Goal: Check status

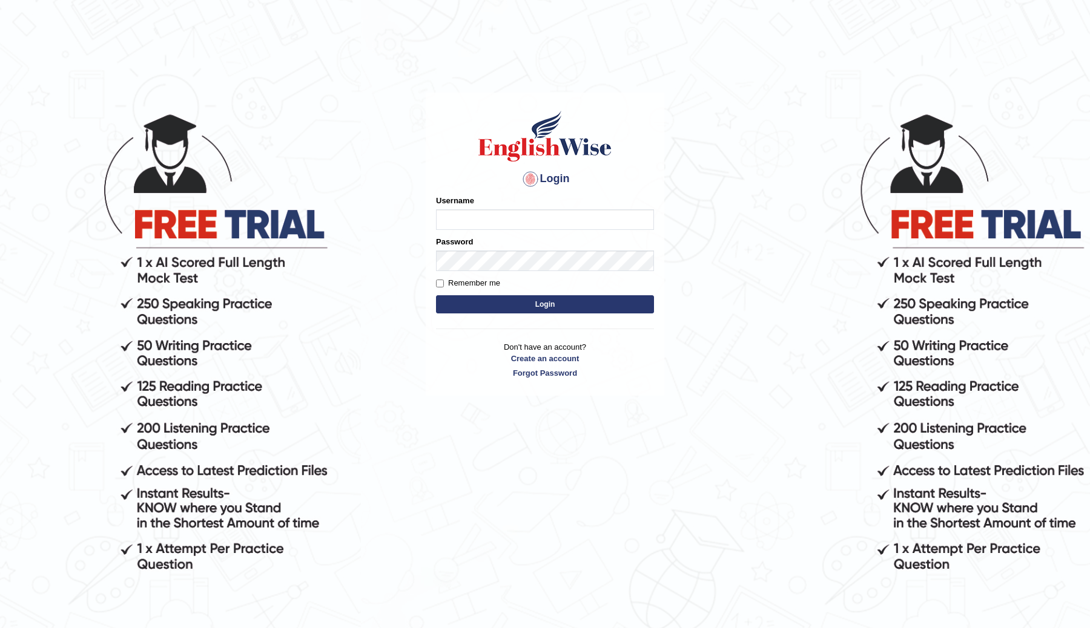
type input "ChimiZam"
click at [592, 313] on button "Login" at bounding box center [545, 304] width 218 height 18
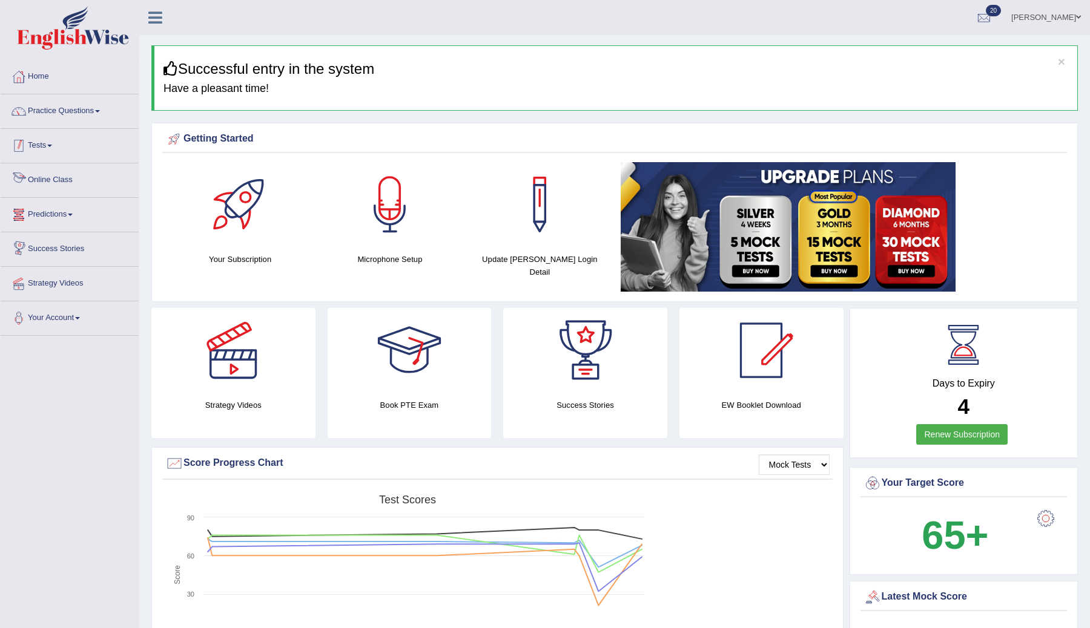
click at [45, 148] on link "Tests" at bounding box center [70, 144] width 138 height 30
click at [46, 218] on link "History" at bounding box center [78, 217] width 113 height 22
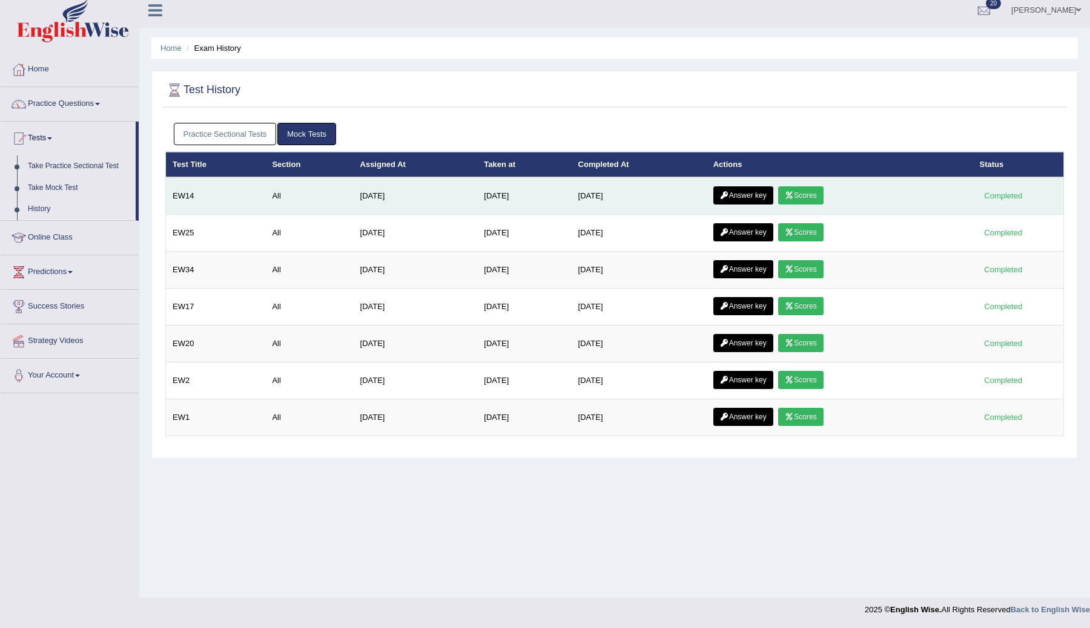
click at [755, 197] on link "Answer key" at bounding box center [743, 195] width 60 height 18
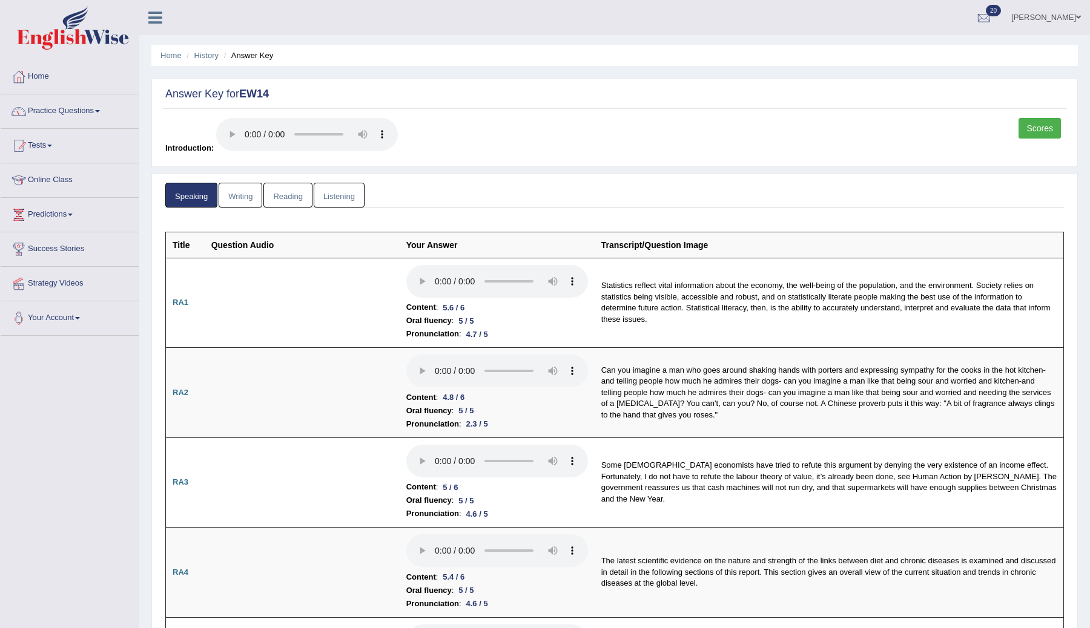
click at [334, 200] on link "Listening" at bounding box center [339, 195] width 51 height 25
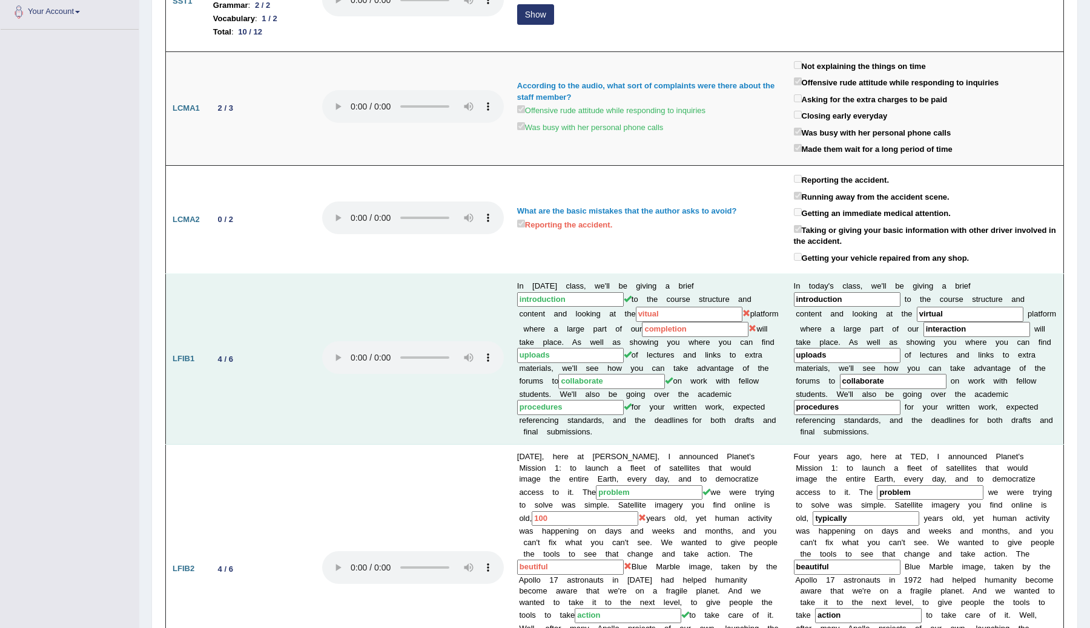
scroll to position [315, 0]
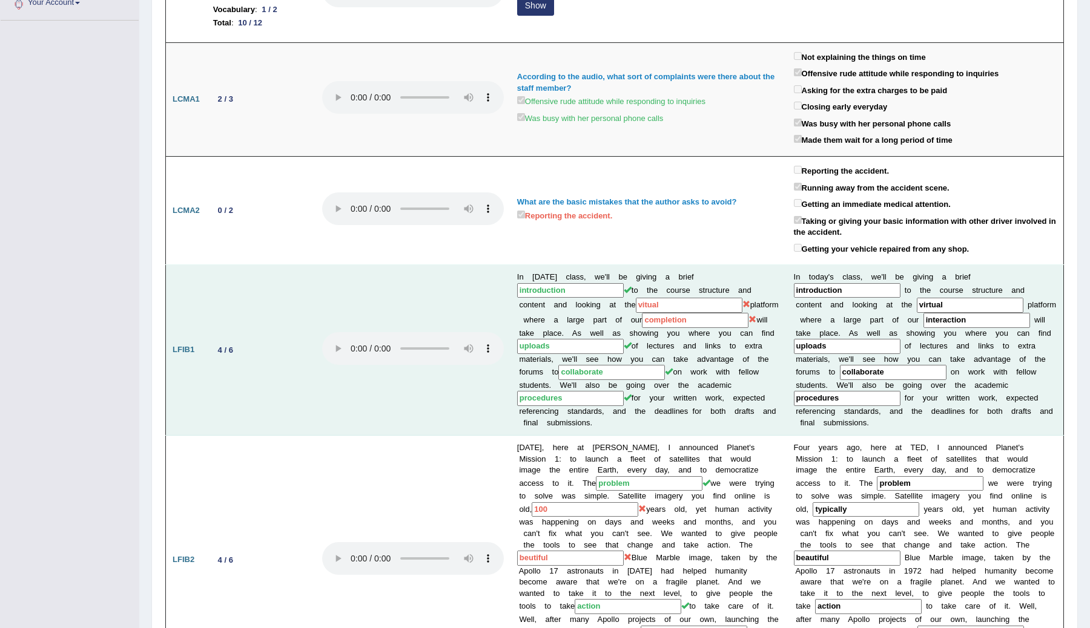
click at [677, 298] on input "vitual" at bounding box center [689, 305] width 107 height 15
click at [664, 316] on input "completion" at bounding box center [695, 320] width 107 height 15
click at [651, 301] on input "vitual" at bounding box center [689, 305] width 107 height 15
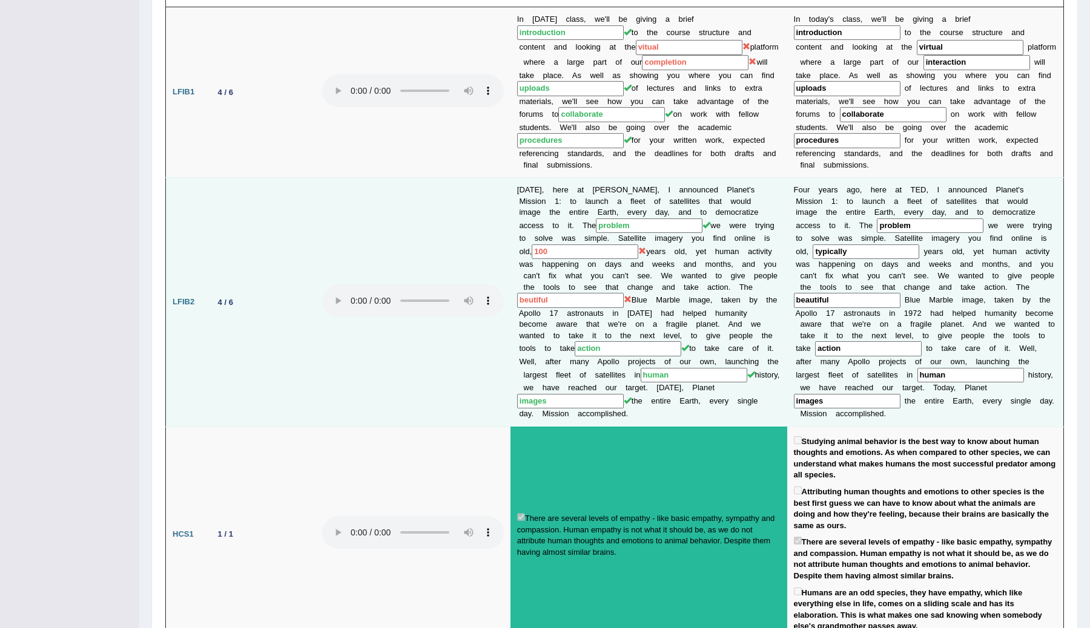
scroll to position [554, 0]
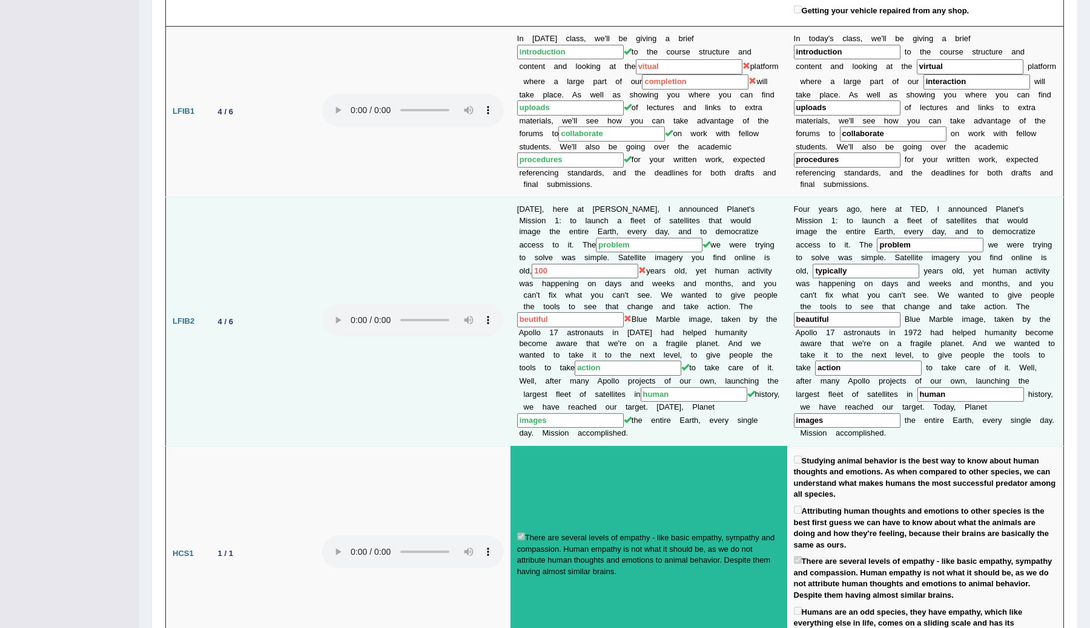
click at [589, 264] on input "100" at bounding box center [585, 271] width 107 height 15
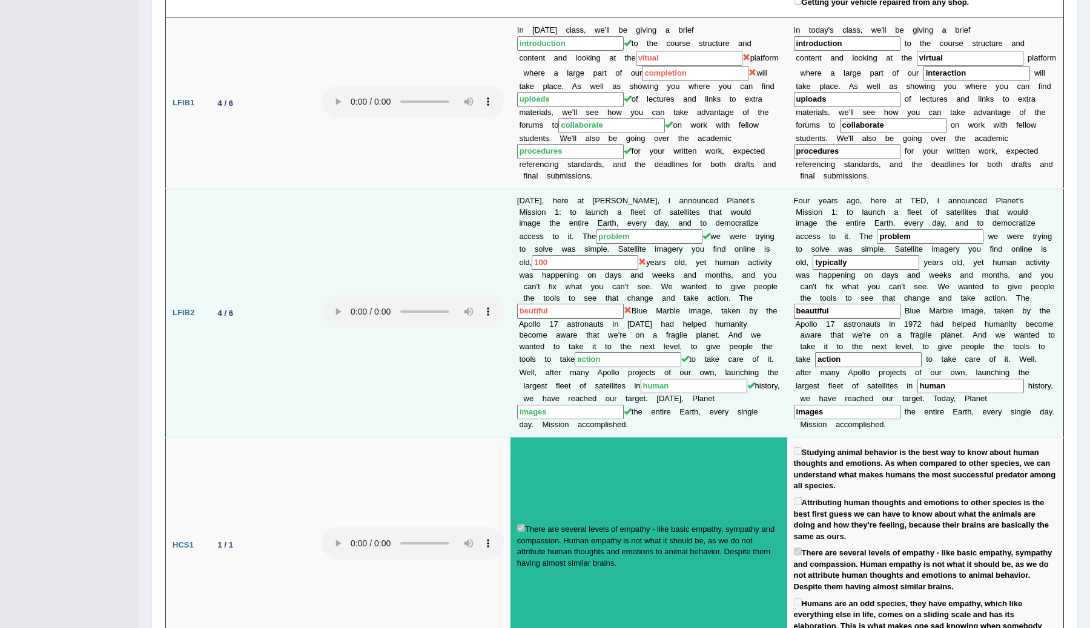
scroll to position [564, 0]
click at [598, 305] on input "beutiful" at bounding box center [570, 310] width 107 height 15
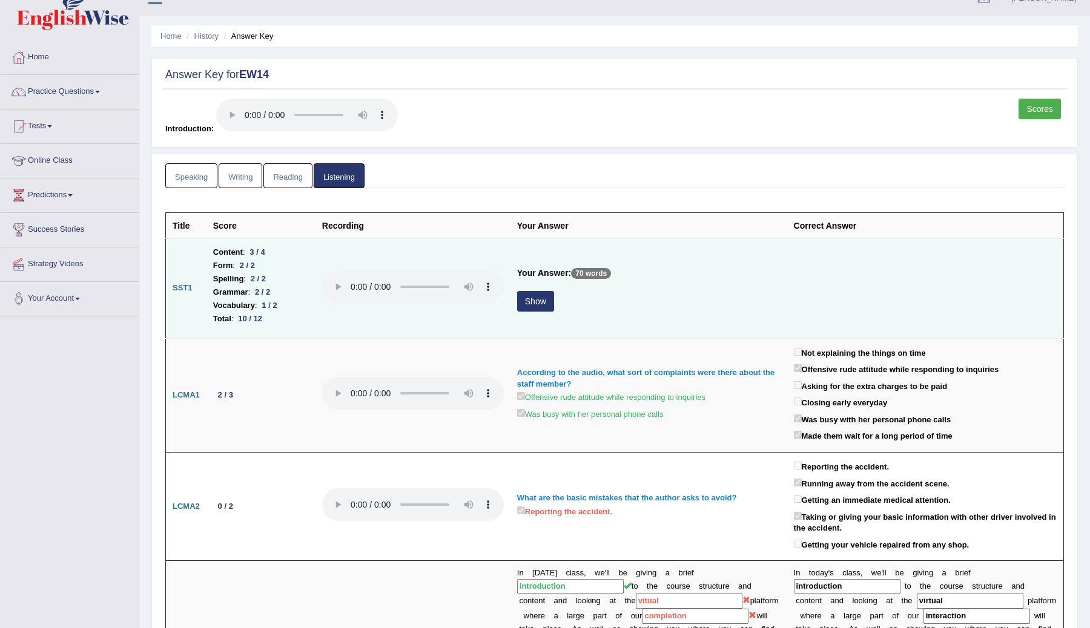
scroll to position [0, 0]
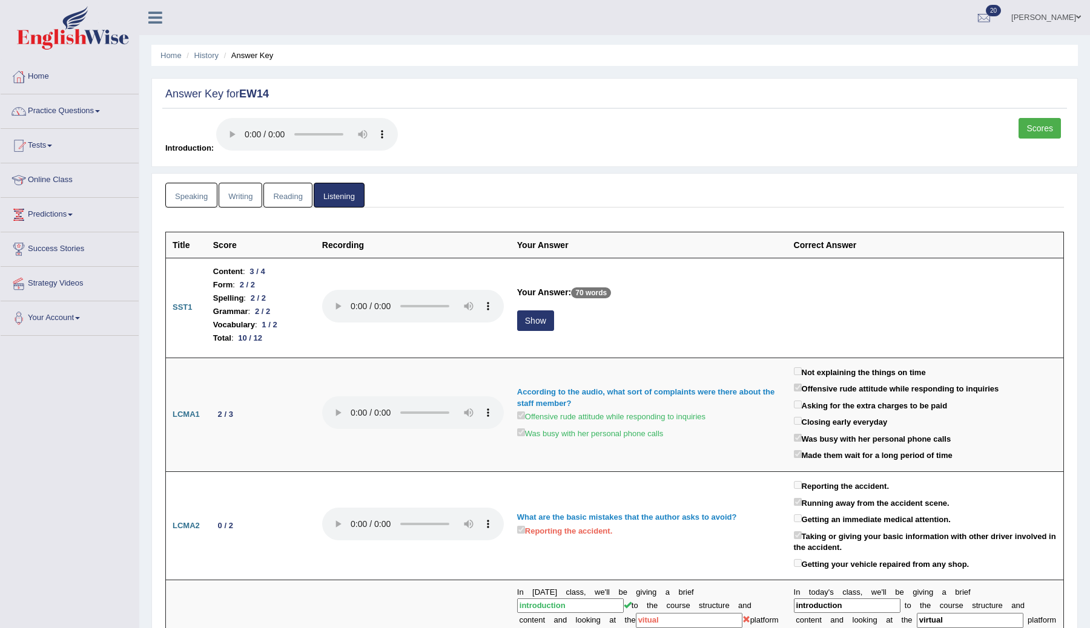
click at [285, 206] on link "Reading" at bounding box center [287, 195] width 48 height 25
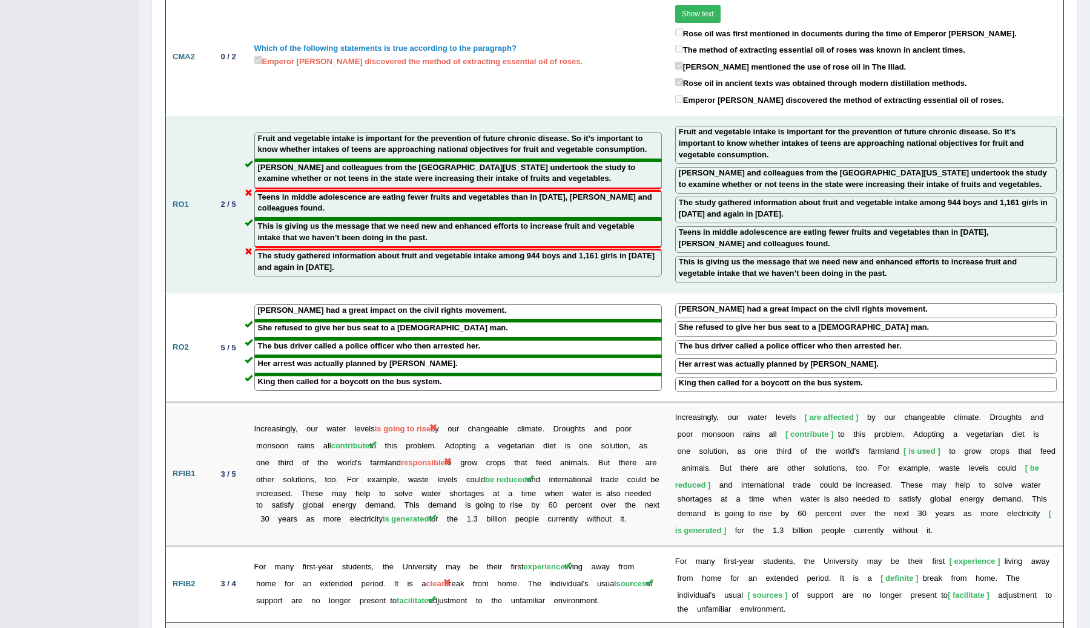
scroll to position [1125, 0]
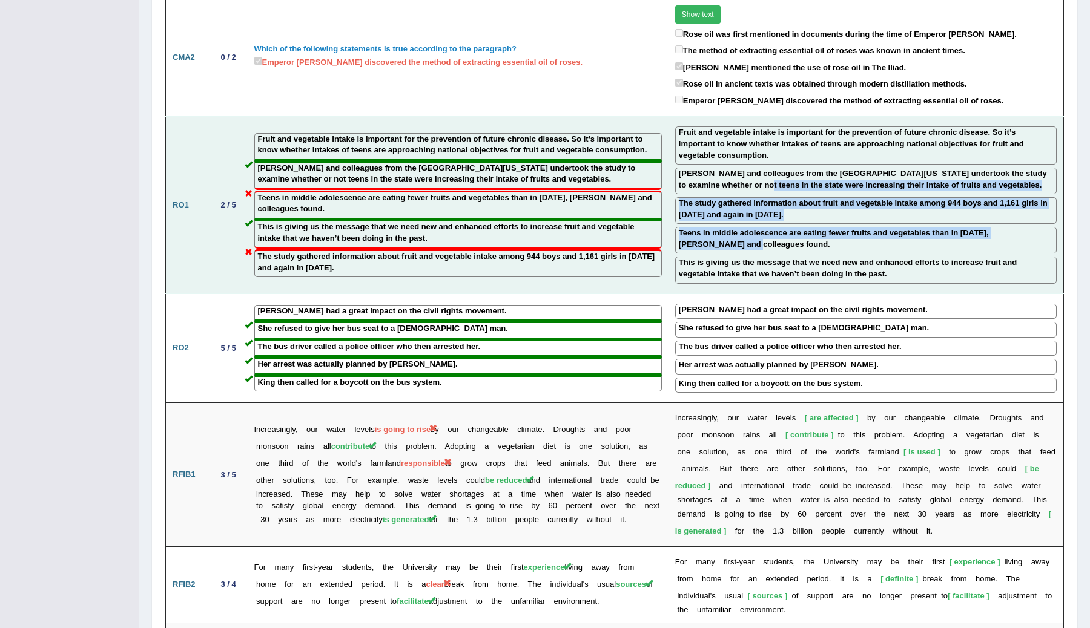
drag, startPoint x: 702, startPoint y: 212, endPoint x: 714, endPoint y: 145, distance: 68.3
click at [714, 147] on td "Fruit and vegetable intake is important for the prevention of future chronic di…" at bounding box center [865, 205] width 395 height 177
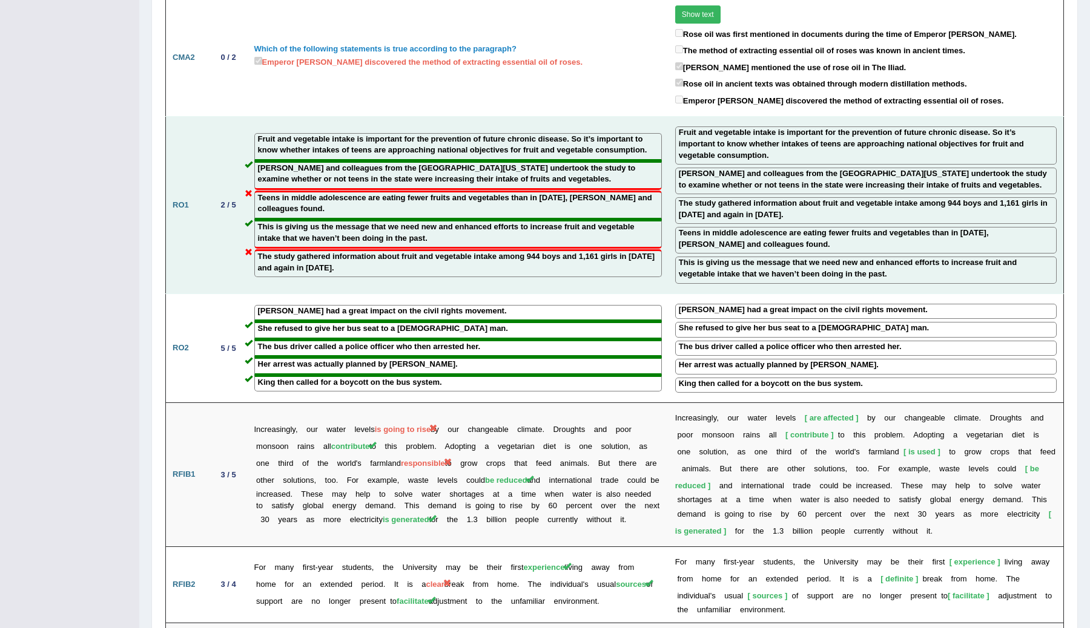
click at [794, 198] on label "The study gathered information about fruit and vegetable intake among 944 boys …" at bounding box center [866, 209] width 374 height 22
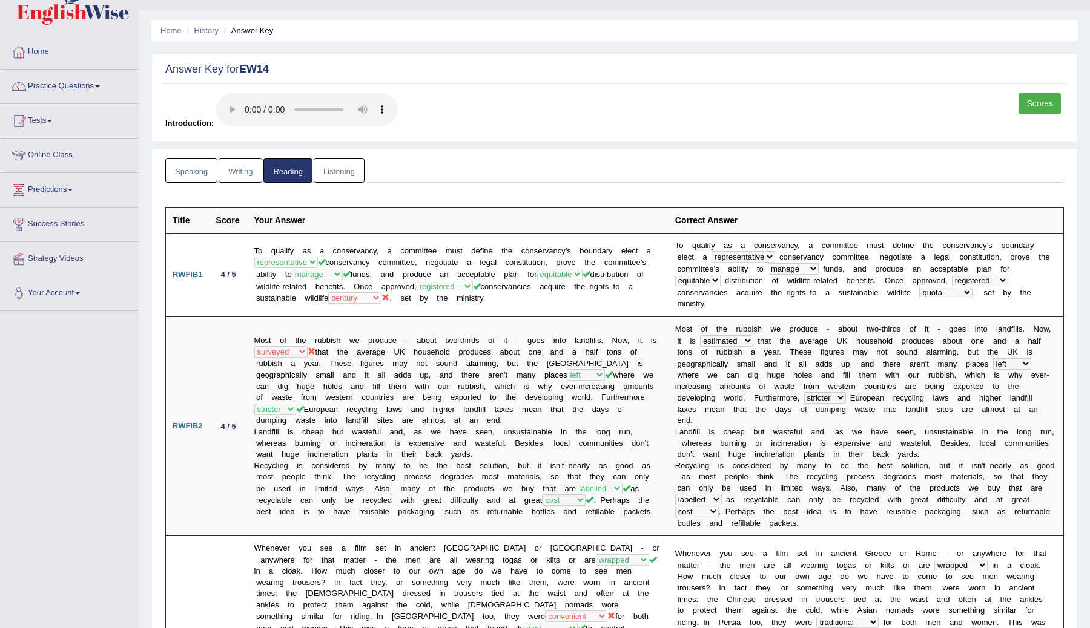
scroll to position [0, 0]
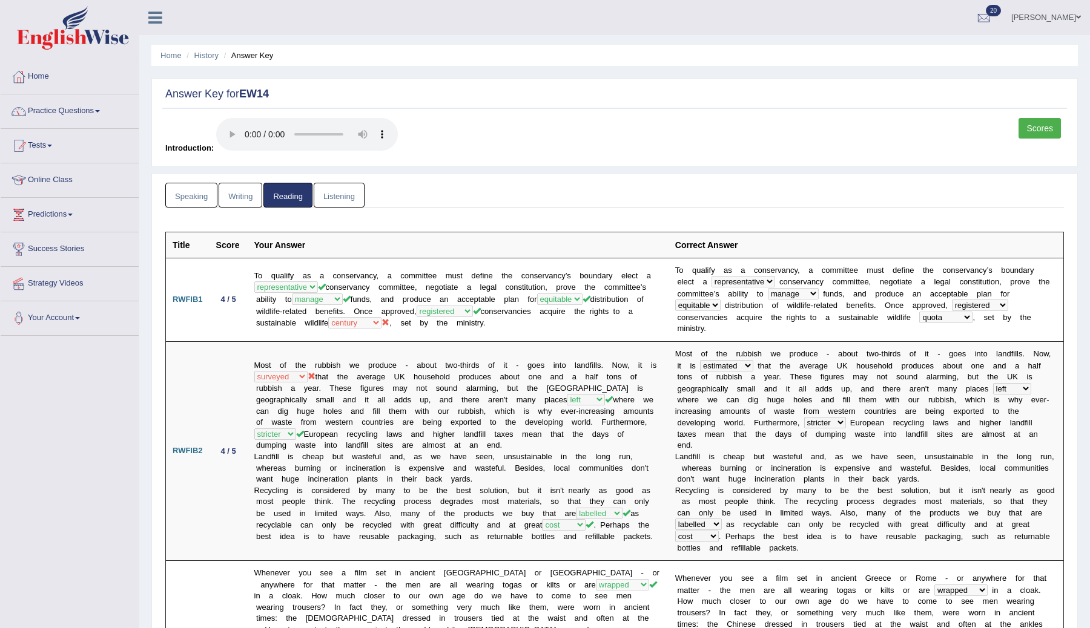
click at [242, 202] on link "Writing" at bounding box center [241, 195] width 44 height 25
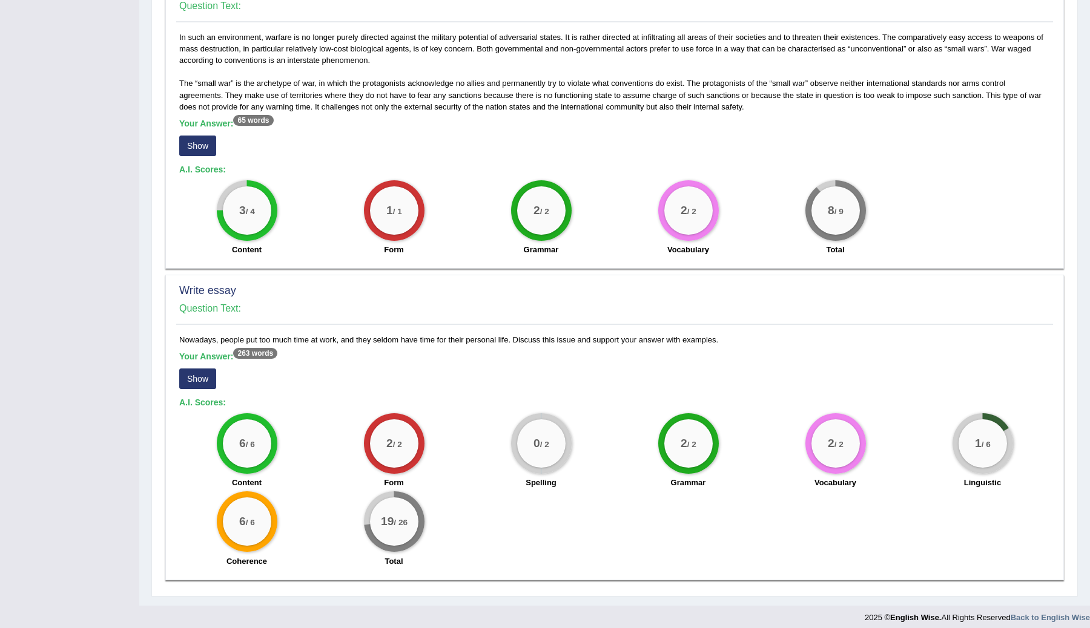
scroll to position [593, 0]
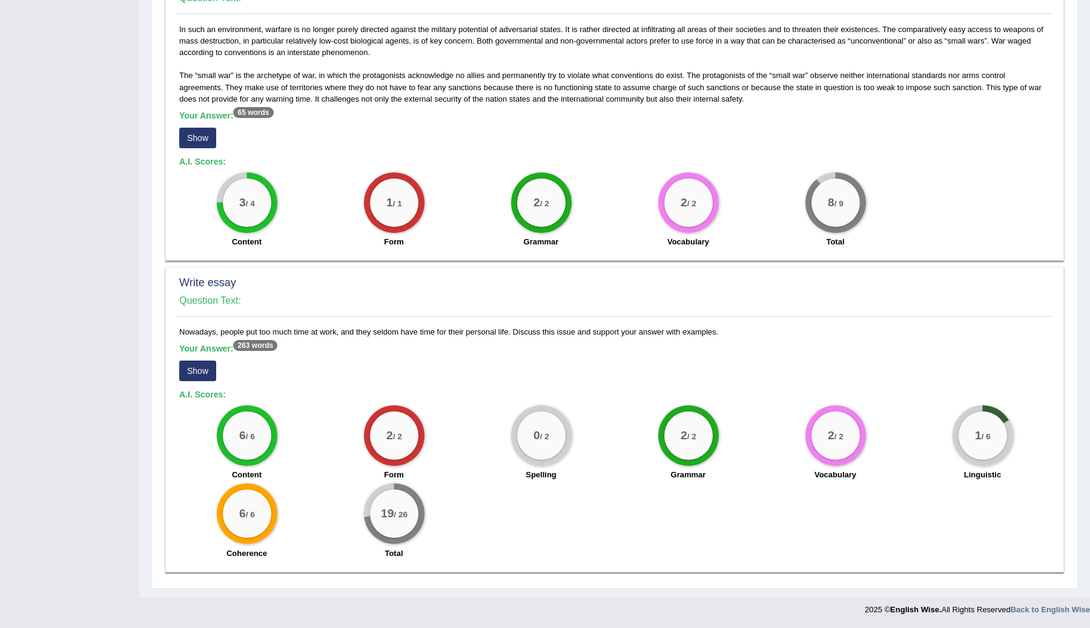
click at [203, 373] on button "Show" at bounding box center [197, 371] width 37 height 21
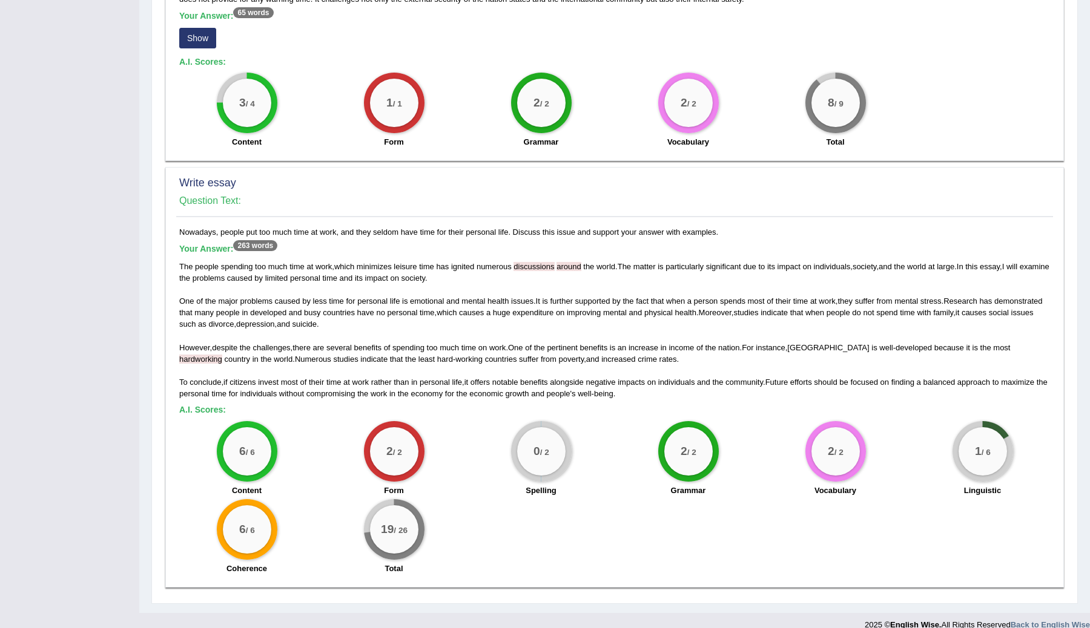
scroll to position [679, 0]
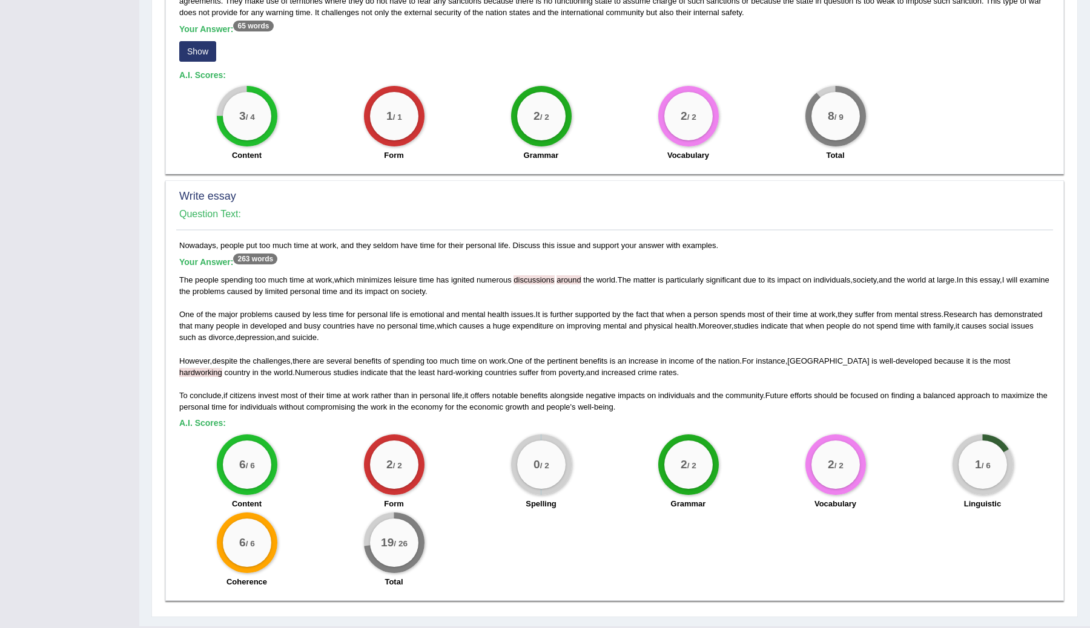
drag, startPoint x: 724, startPoint y: 242, endPoint x: 199, endPoint y: 236, distance: 524.4
click at [199, 236] on div "Write essay Question Text: Nowadays, people put too much time at work, and they…" at bounding box center [614, 390] width 899 height 421
copy div "Nowadays, people put too much time at work, and they seldom have time for their…"
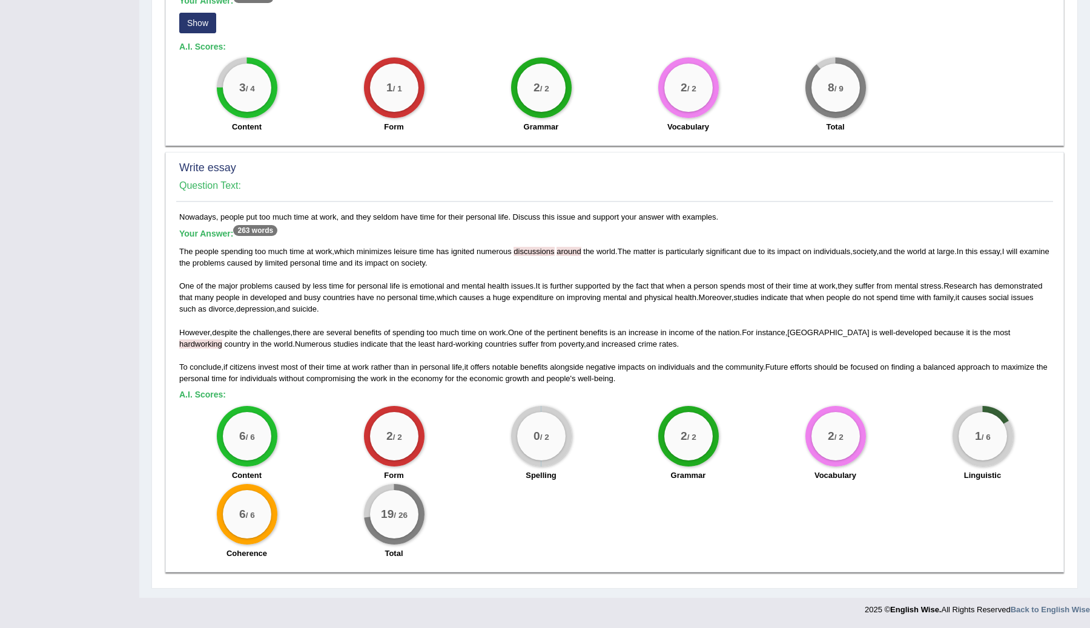
click at [569, 415] on div "0 / 2 Spelling" at bounding box center [540, 445] width 147 height 78
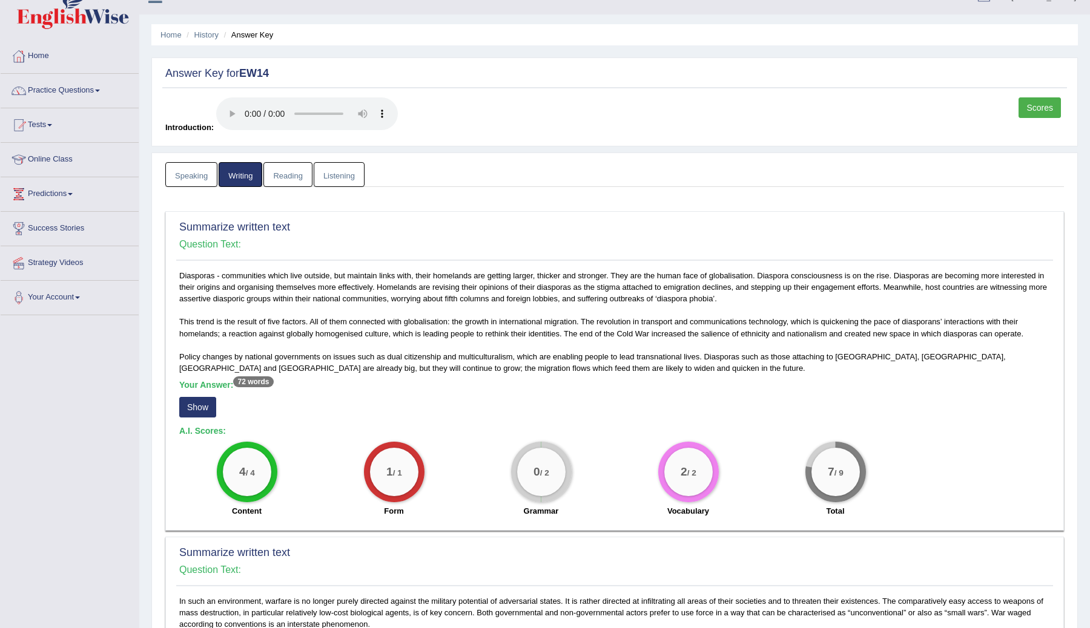
scroll to position [0, 0]
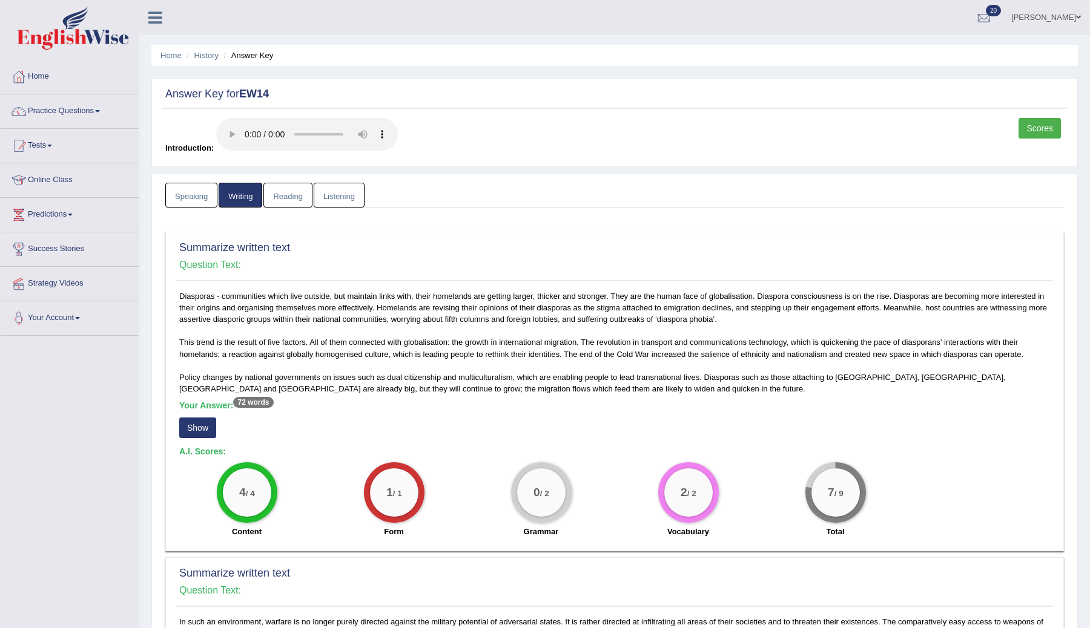
click at [201, 197] on link "Speaking" at bounding box center [191, 195] width 52 height 25
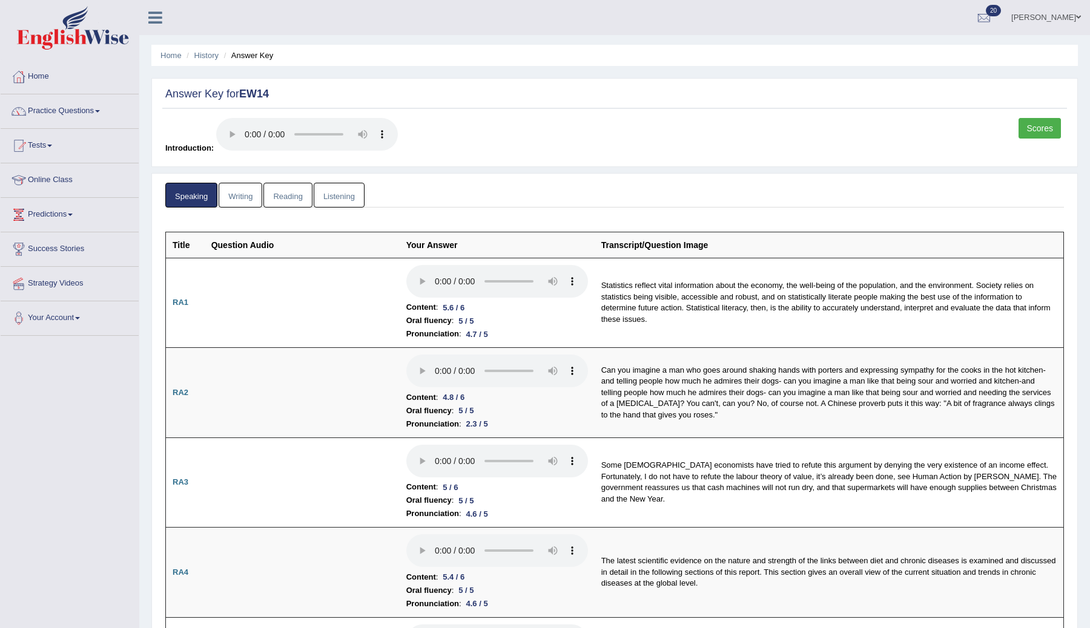
click at [1034, 127] on link "Scores" at bounding box center [1039, 128] width 42 height 21
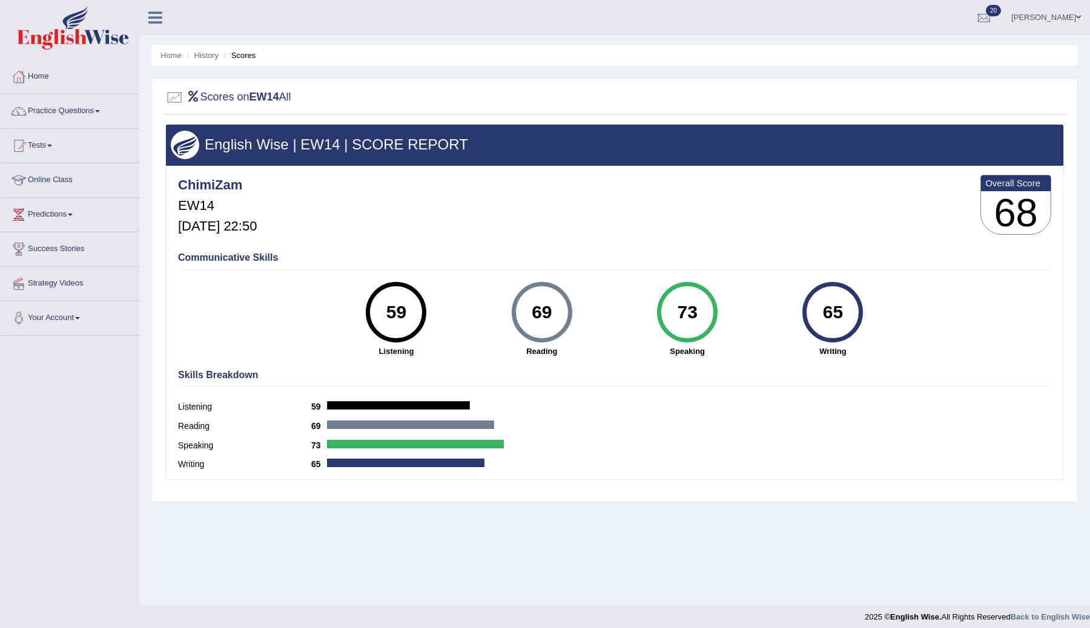
scroll to position [7, 0]
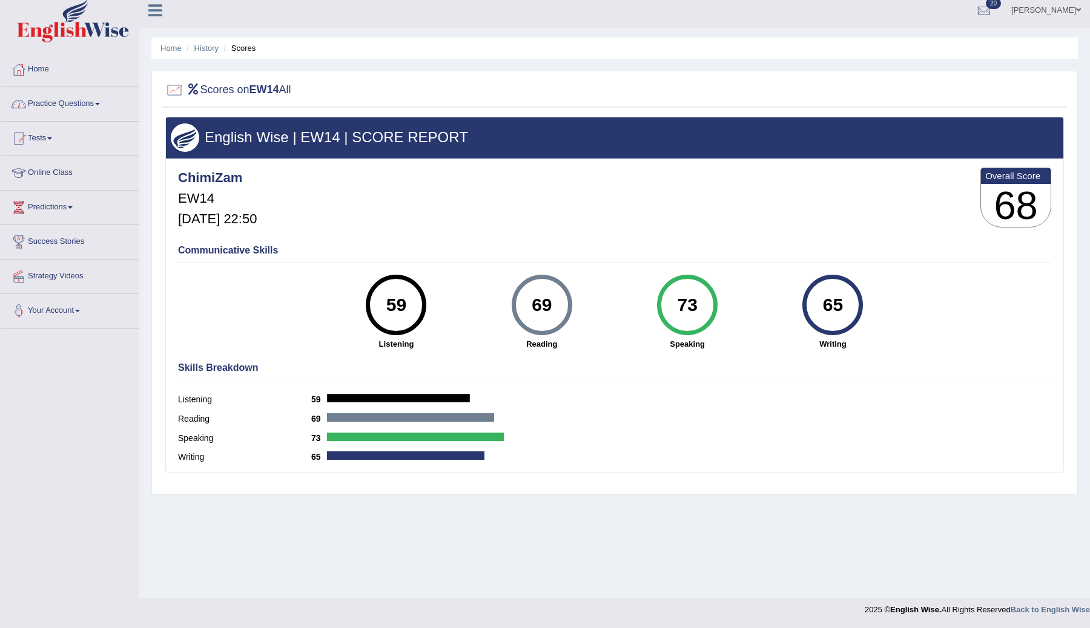
click at [52, 138] on span at bounding box center [49, 138] width 5 height 2
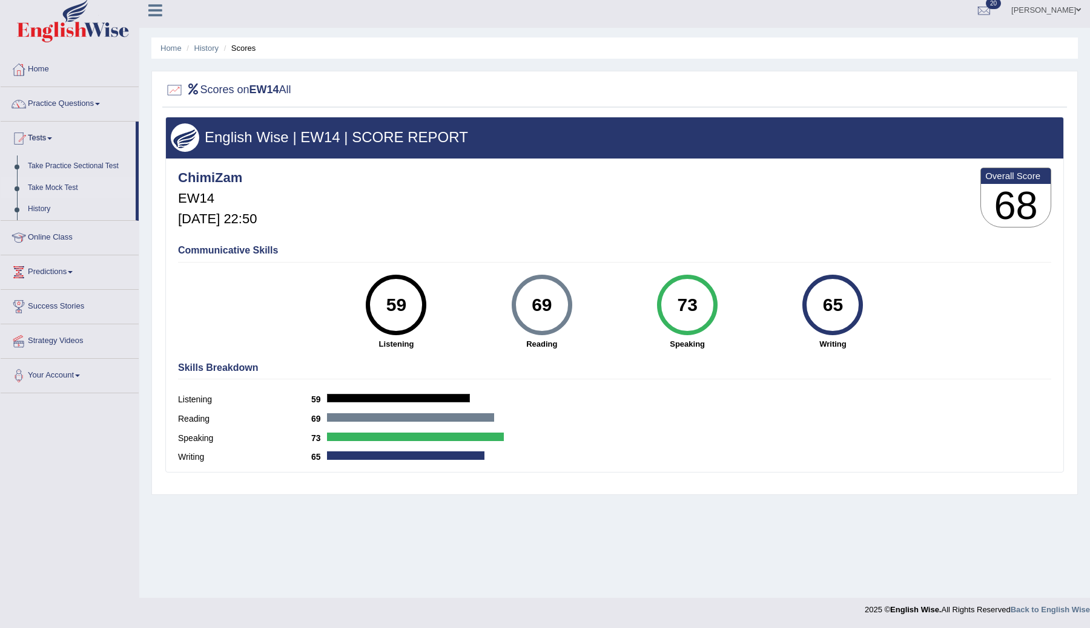
click at [58, 187] on link "Take Mock Test" at bounding box center [78, 188] width 113 height 22
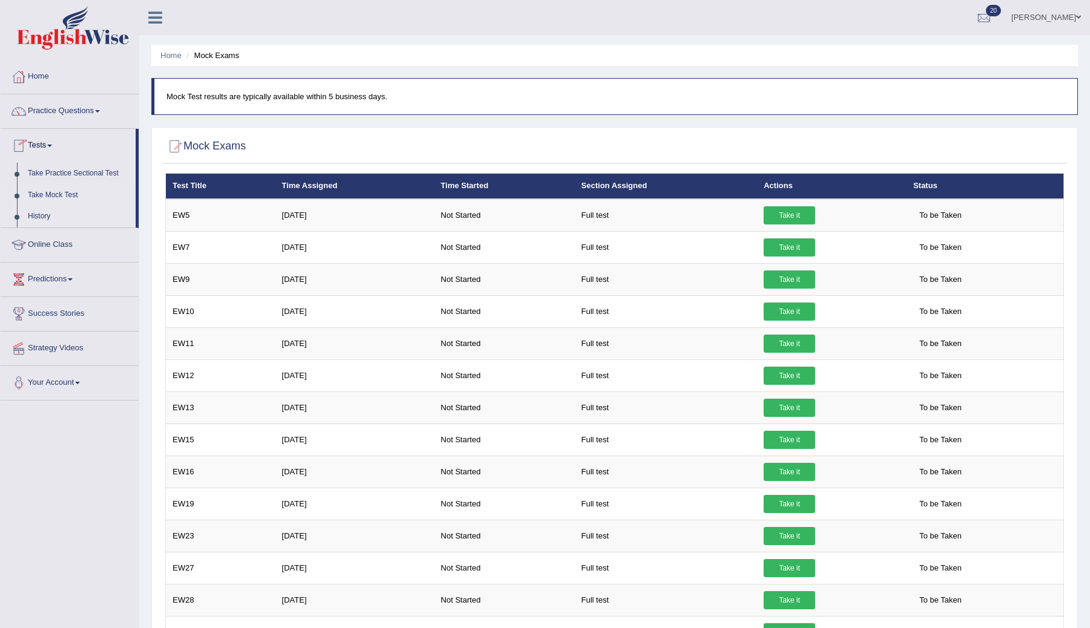
click at [51, 220] on link "History" at bounding box center [78, 217] width 113 height 22
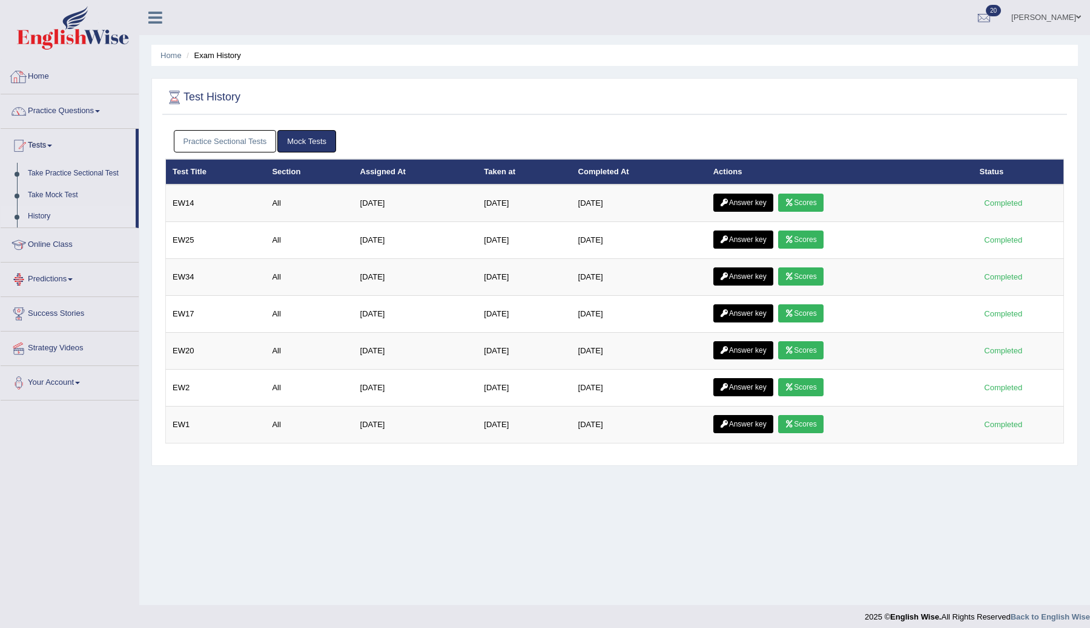
click at [30, 76] on link "Home" at bounding box center [70, 75] width 138 height 30
